Goal: Complete application form

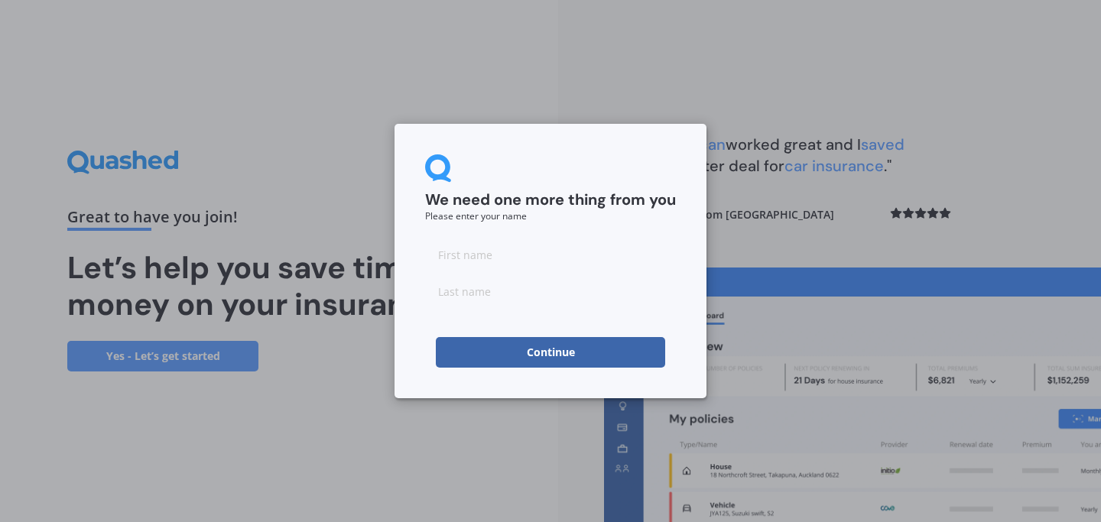
click at [510, 249] on input at bounding box center [550, 254] width 251 height 31
click at [480, 296] on input at bounding box center [550, 291] width 251 height 31
click at [483, 257] on input "[PERSON_NAME]" at bounding box center [550, 254] width 251 height 31
type input "B"
